Goal: Task Accomplishment & Management: Manage account settings

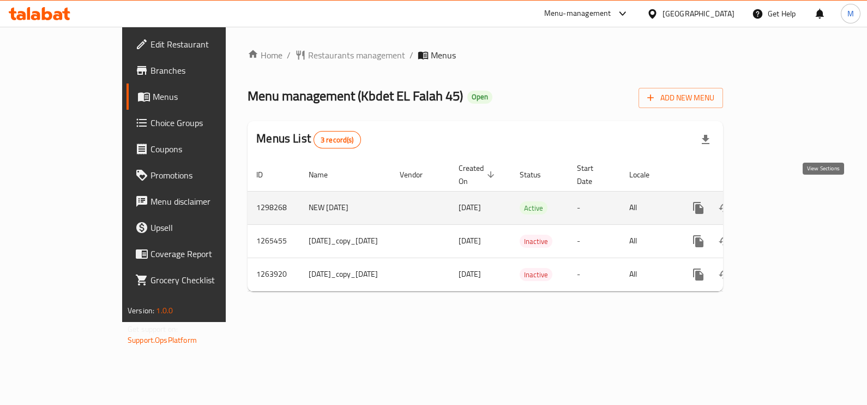
click at [784, 201] on icon "enhanced table" at bounding box center [776, 207] width 13 height 13
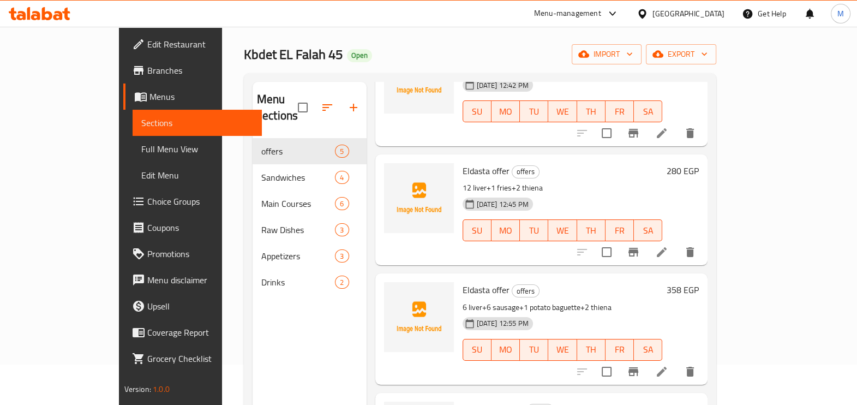
scroll to position [68, 0]
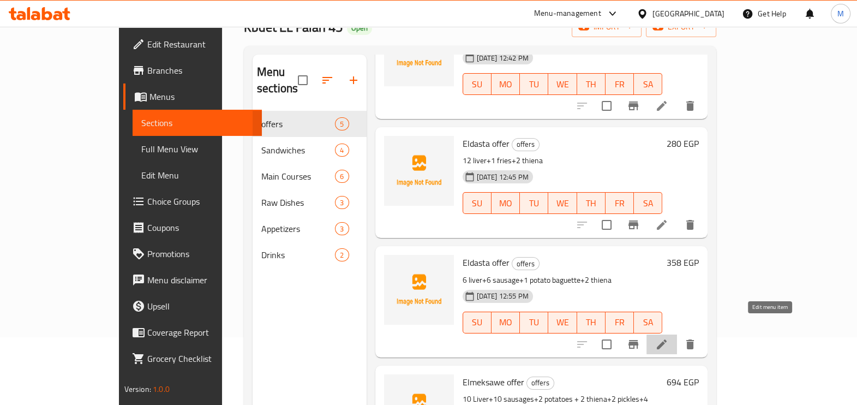
click at [666, 339] on icon at bounding box center [661, 344] width 10 height 10
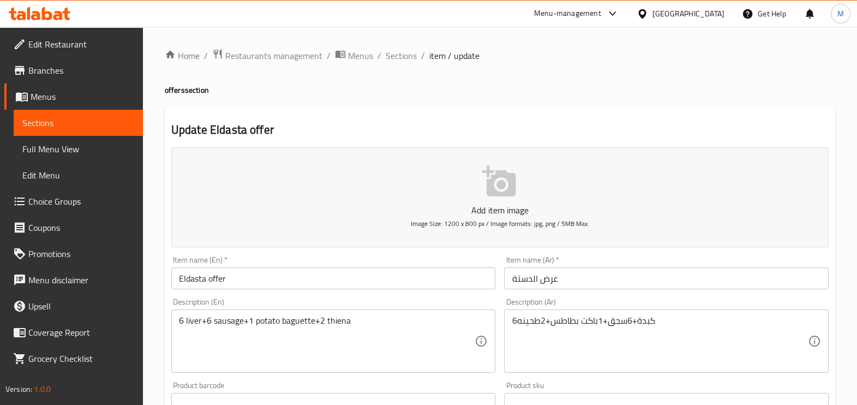
click at [558, 281] on input "عرض الدستة" at bounding box center [666, 278] width 324 height 22
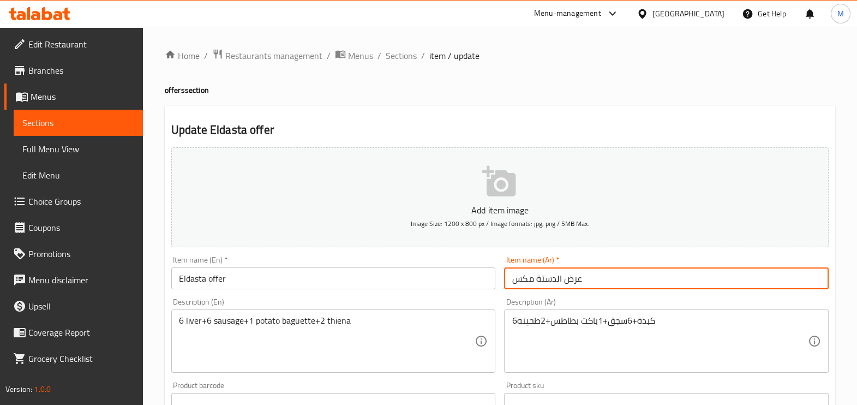
type input "عرض الدستة مكس"
click at [380, 273] on input "Eldasta offer" at bounding box center [333, 278] width 324 height 22
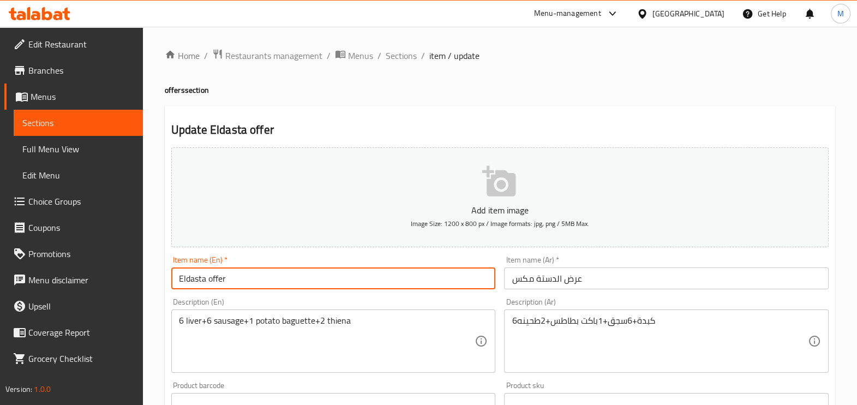
click at [207, 279] on input "Eldasta offer" at bounding box center [333, 278] width 324 height 22
type input "Eldasta mix offer"
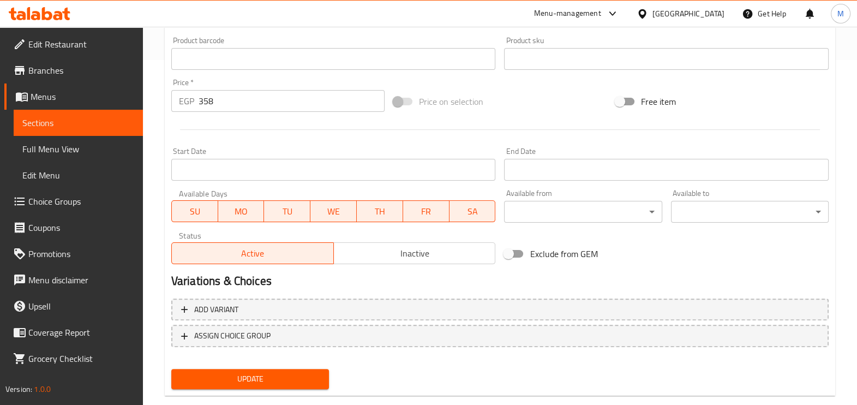
scroll to position [365, 0]
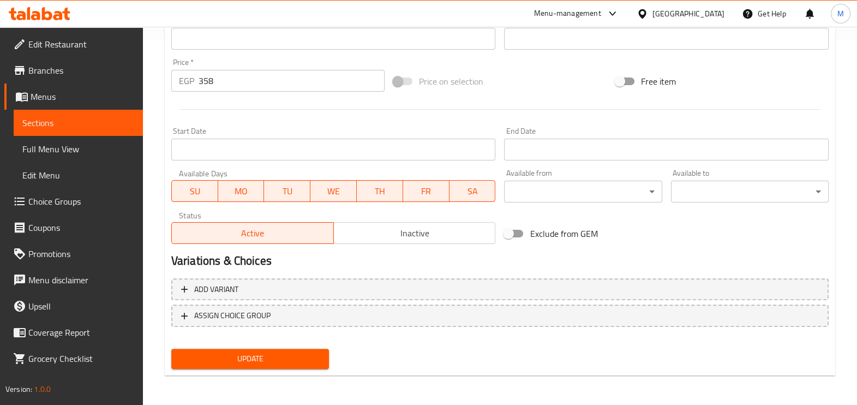
click at [273, 364] on span "Update" at bounding box center [250, 359] width 140 height 14
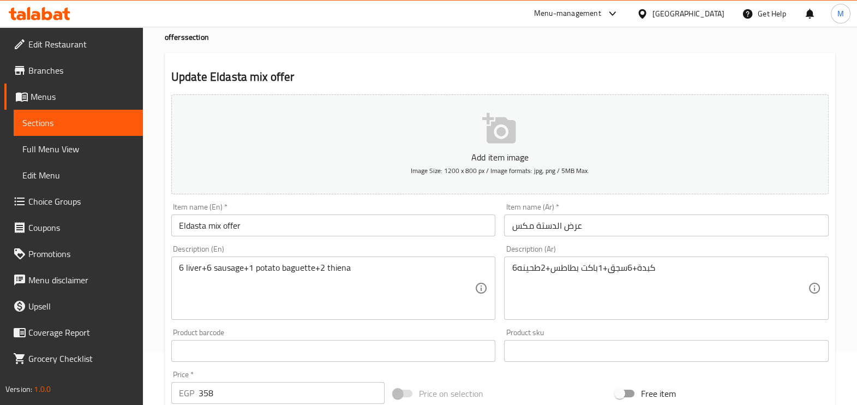
scroll to position [0, 0]
